Goal: Information Seeking & Learning: Learn about a topic

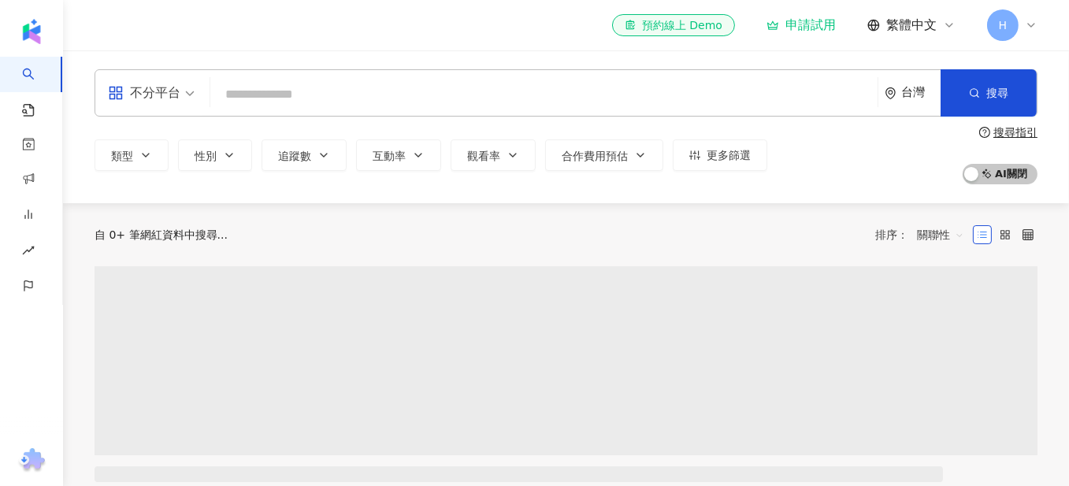
click at [335, 103] on input "search" at bounding box center [544, 95] width 655 height 30
type input "**********"
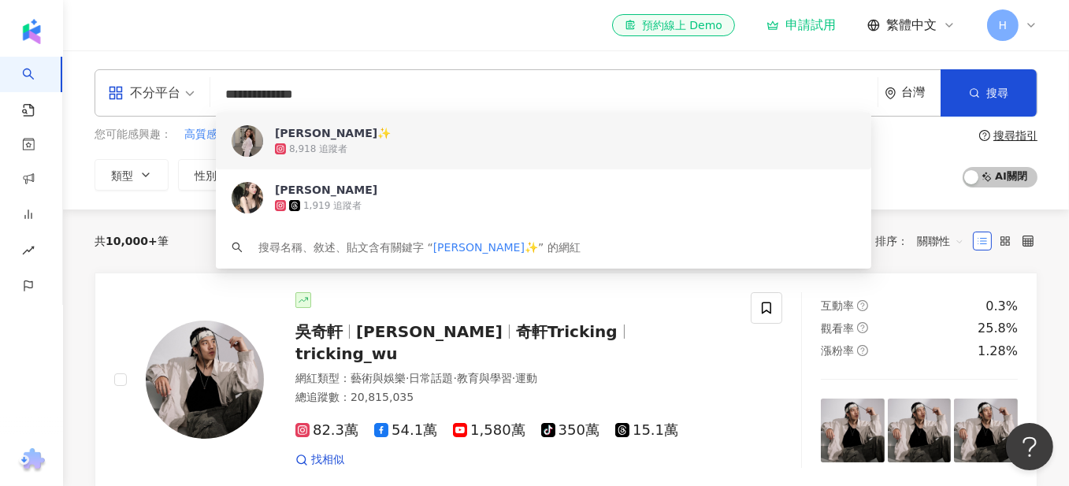
click at [378, 132] on span "[PERSON_NAME]✨" at bounding box center [535, 133] width 520 height 16
